Goal: Entertainment & Leisure: Consume media (video, audio)

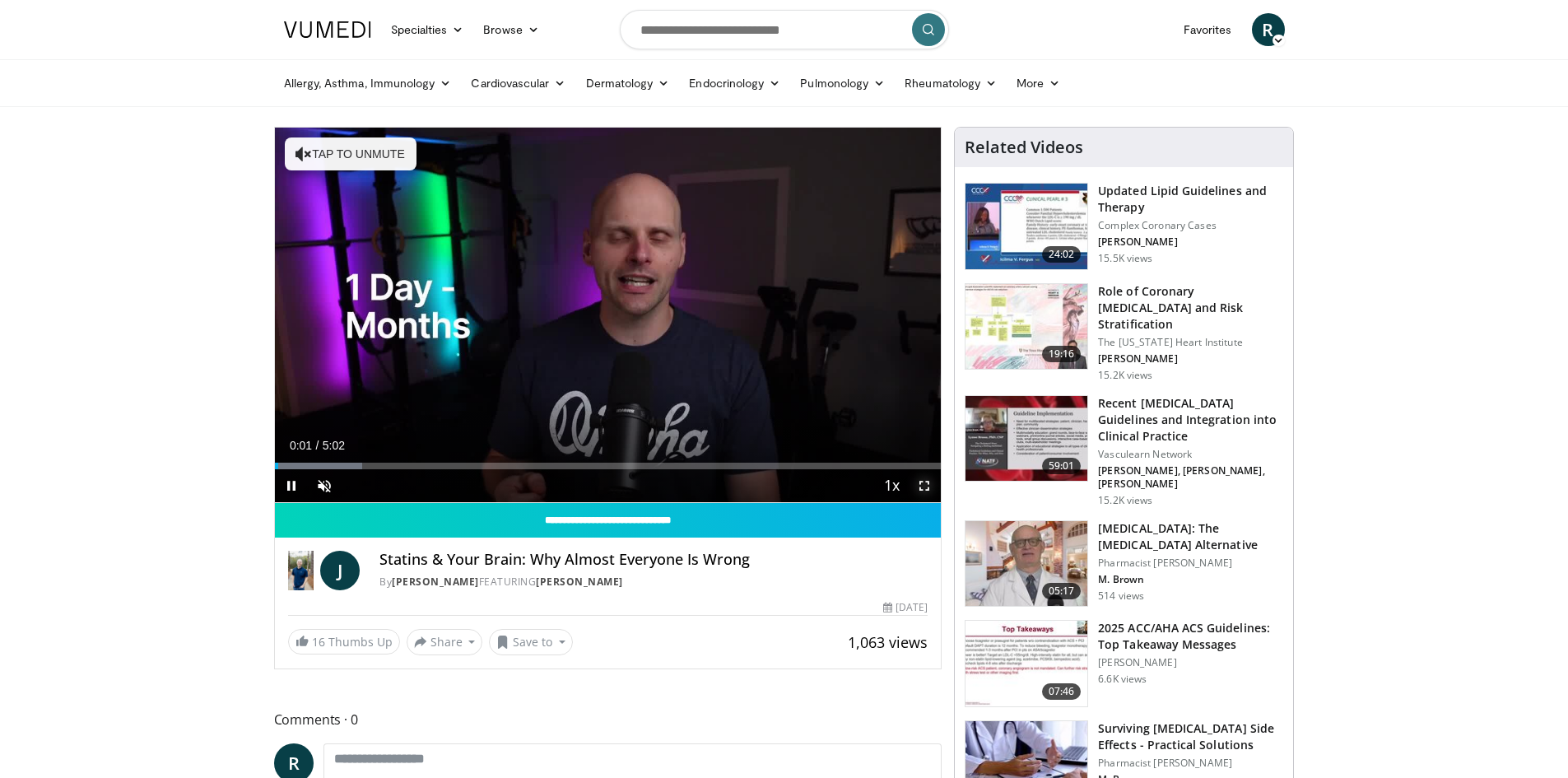
click at [922, 490] on span "Video Player" at bounding box center [924, 485] width 33 height 33
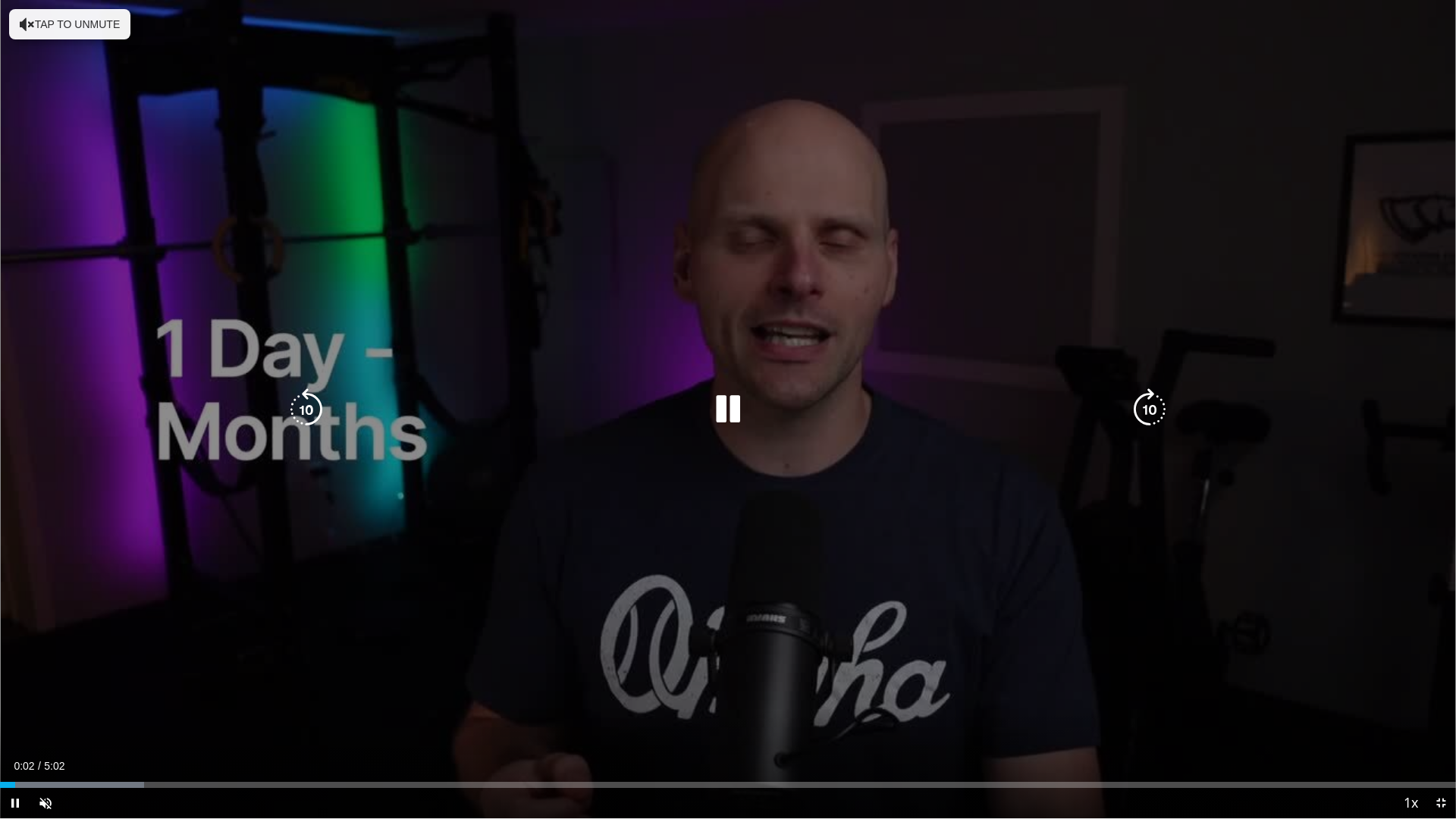
drag, startPoint x: 710, startPoint y: 496, endPoint x: 702, endPoint y: 489, distance: 10.6
click at [707, 492] on div "10 seconds Tap to unmute" at bounding box center [728, 409] width 1456 height 818
click at [15, 25] on button "Tap to unmute" at bounding box center [69, 24] width 121 height 31
click at [719, 416] on icon "Video Player" at bounding box center [728, 409] width 42 height 42
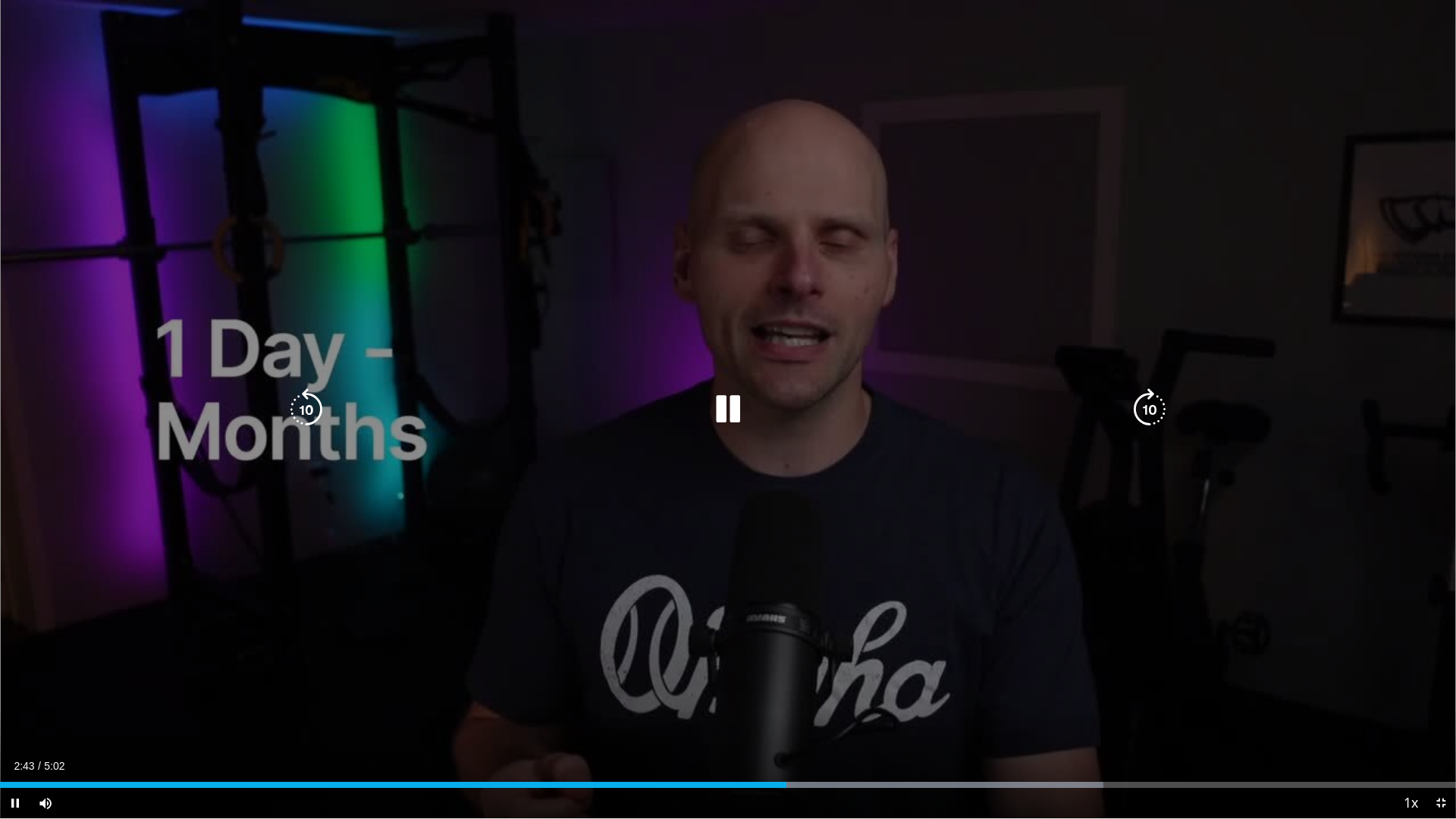
click at [609, 385] on div "10 seconds Tap to unmute" at bounding box center [728, 409] width 1456 height 818
click at [718, 407] on icon "Video Player" at bounding box center [728, 409] width 42 height 42
click at [979, 154] on div "10 seconds Tap to unmute" at bounding box center [728, 409] width 1456 height 818
click at [964, 193] on div "10 seconds Tap to unmute" at bounding box center [728, 409] width 1456 height 818
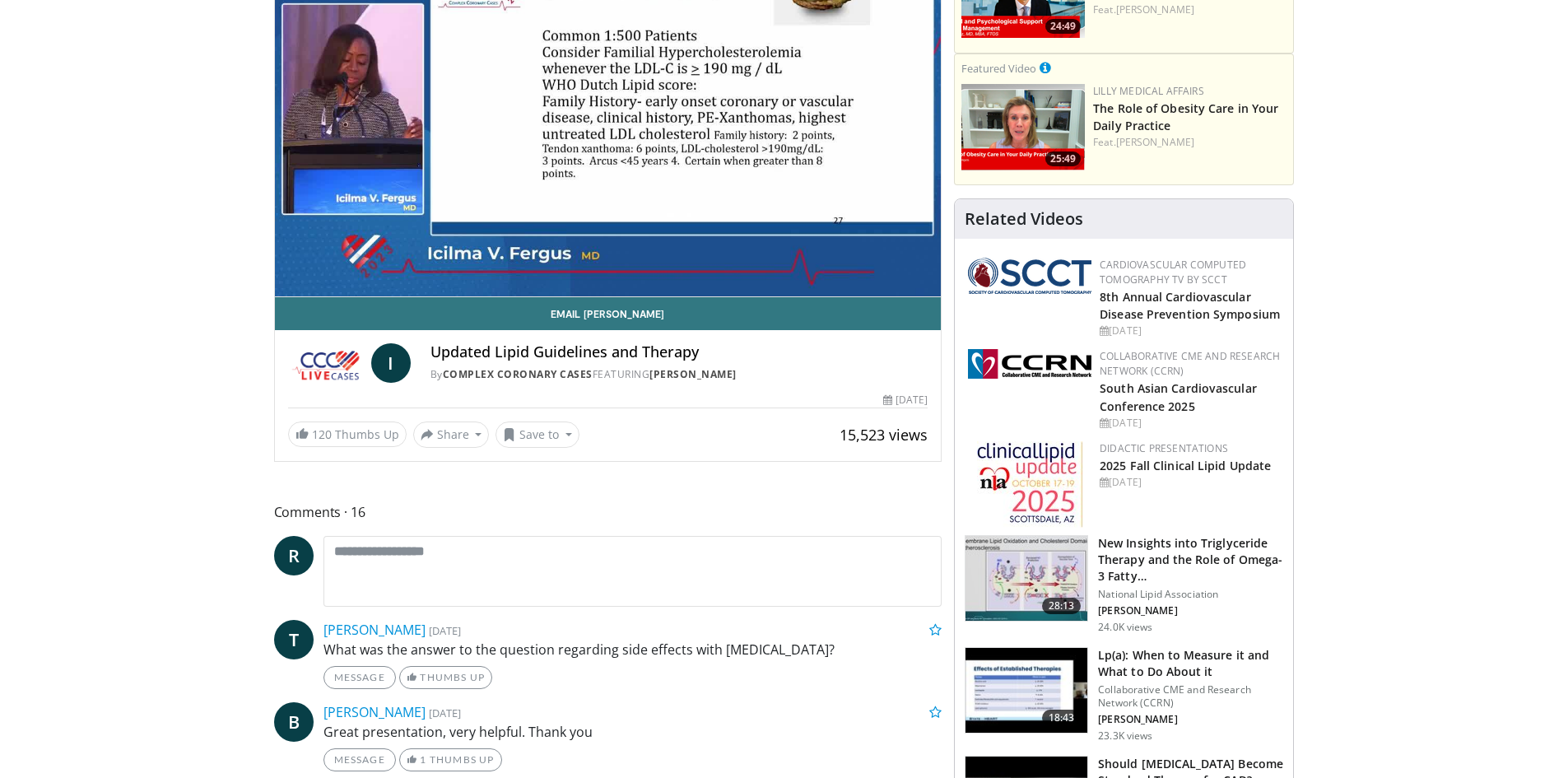
scroll to position [82, 0]
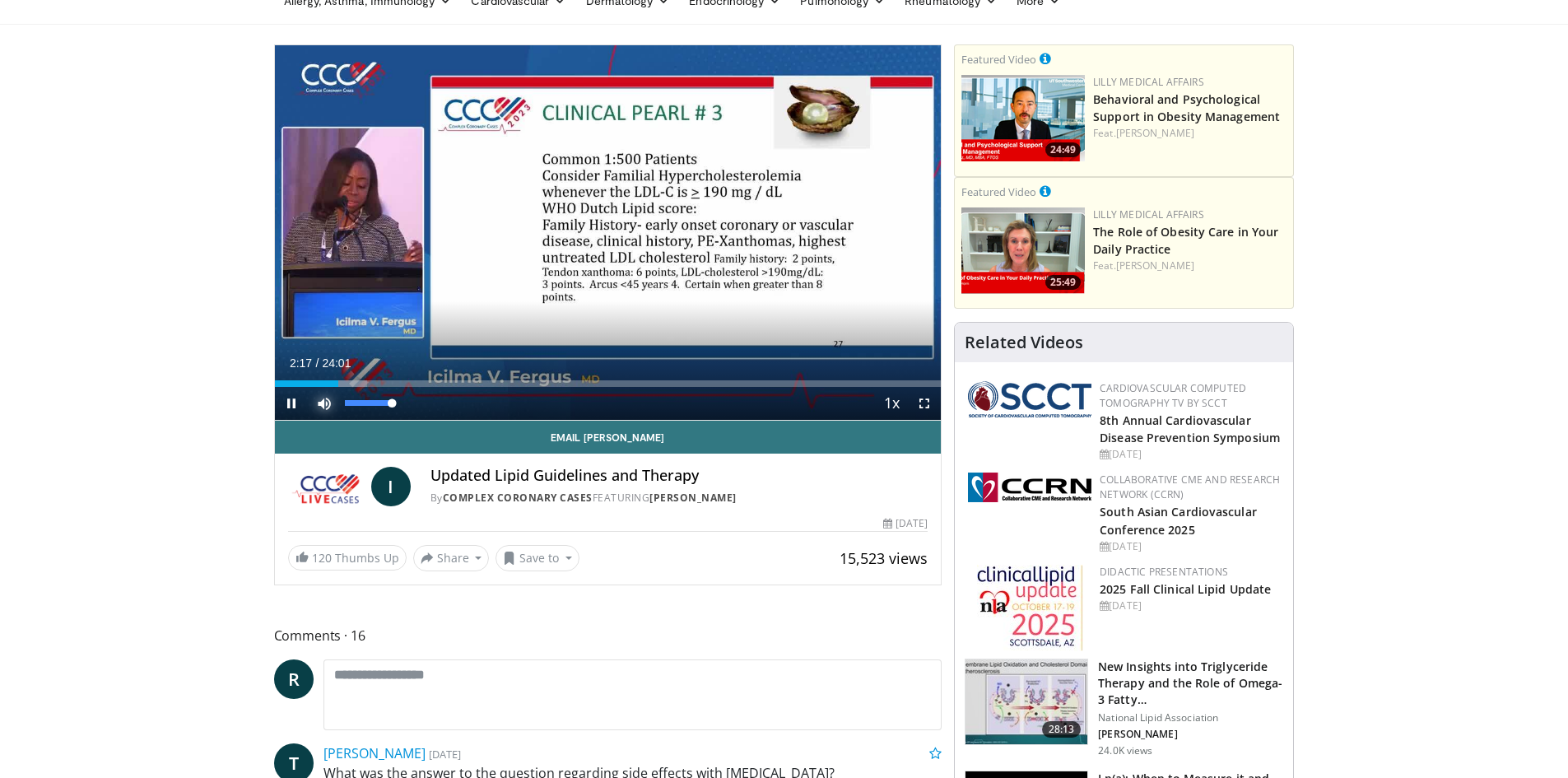
drag, startPoint x: 337, startPoint y: 387, endPoint x: 409, endPoint y: 395, distance: 72.4
click at [409, 395] on div "Mute 100%" at bounding box center [365, 403] width 115 height 33
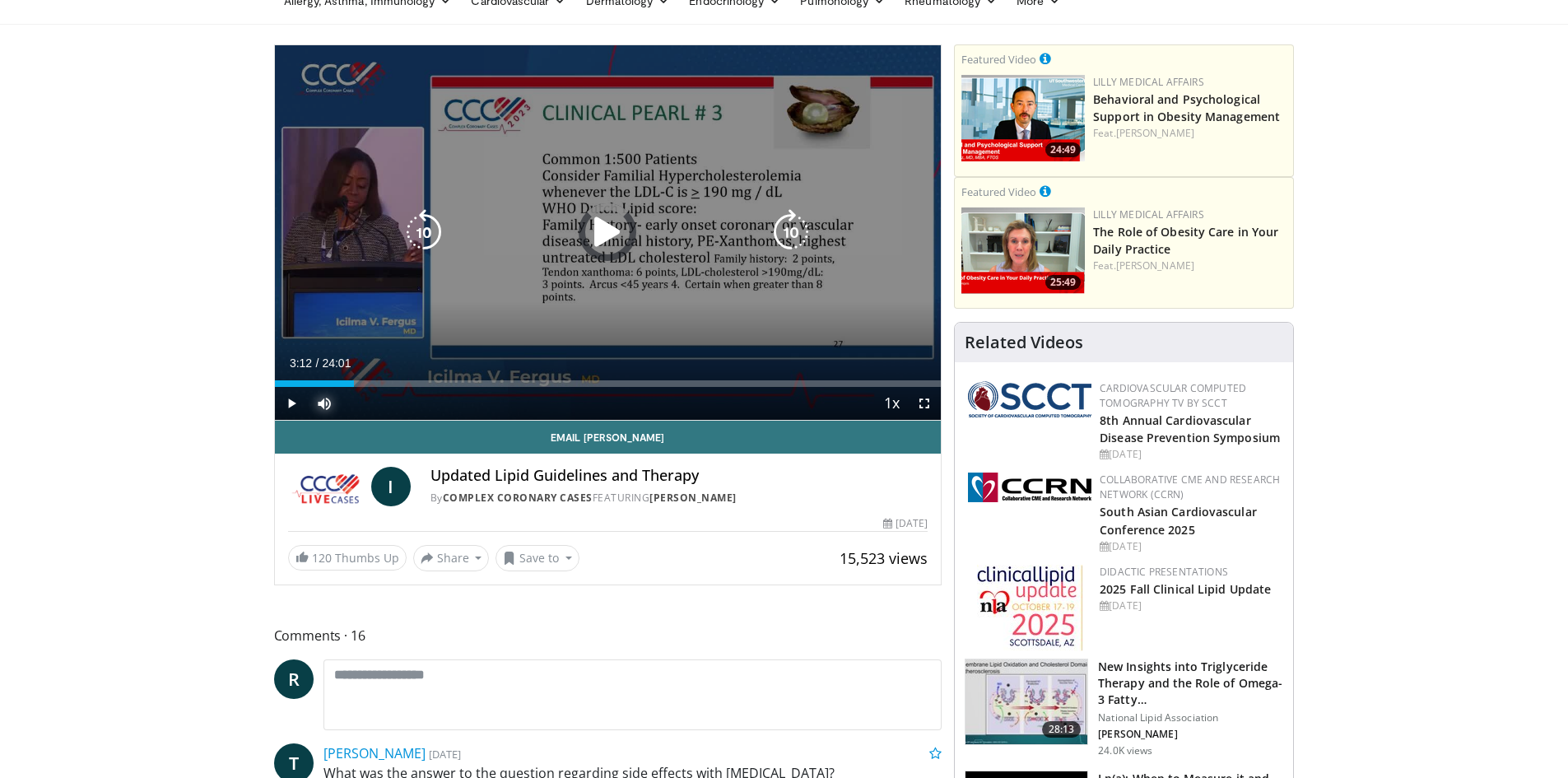
drag, startPoint x: 335, startPoint y: 379, endPoint x: 466, endPoint y: 395, distance: 132.0
click at [459, 396] on div "Current Time 3:12 / Duration 24:01 Play Skip Backward Skip Forward Mute 100% Lo…" at bounding box center [607, 403] width 666 height 33
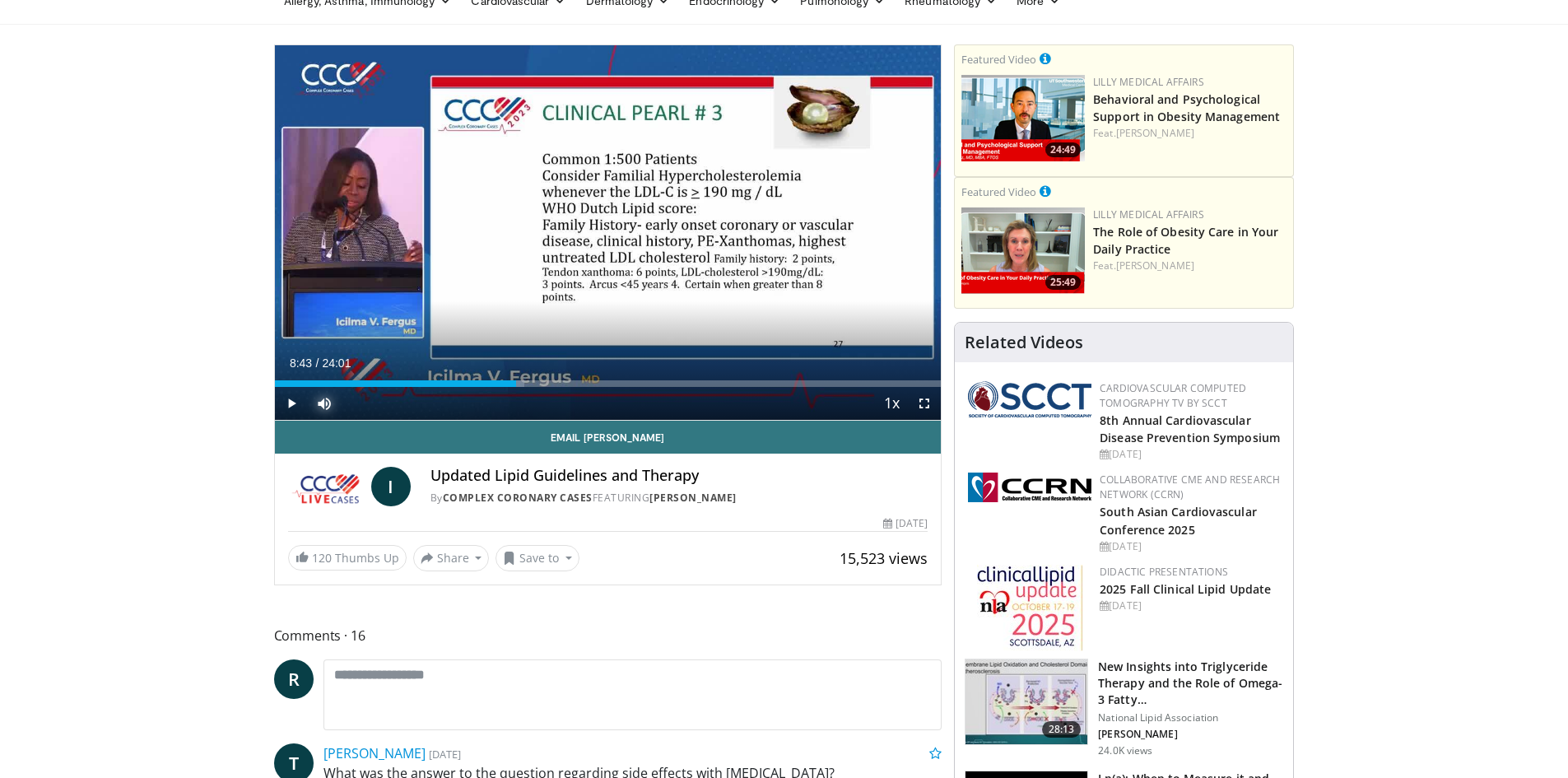
drag, startPoint x: 462, startPoint y: 386, endPoint x: 534, endPoint y: 393, distance: 72.3
click at [517, 397] on div "Current Time 8:43 / Duration 24:01 Play Skip Backward Skip Forward Mute 100% Lo…" at bounding box center [607, 403] width 666 height 33
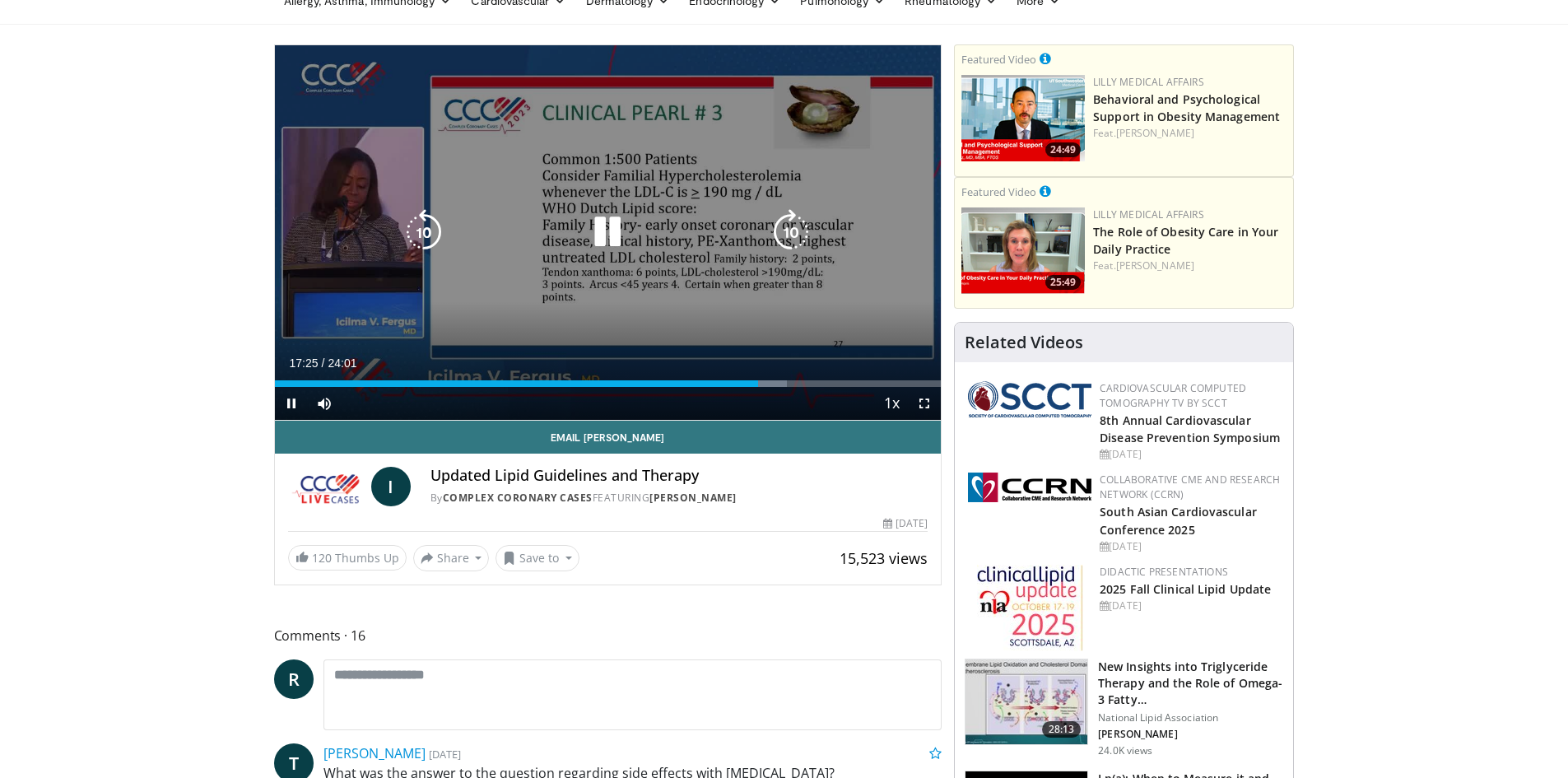
click at [850, 307] on div "10 seconds Tap to unmute" at bounding box center [607, 232] width 666 height 375
click at [726, 236] on div "Video Player" at bounding box center [607, 232] width 400 height 33
